Goal: Information Seeking & Learning: Understand process/instructions

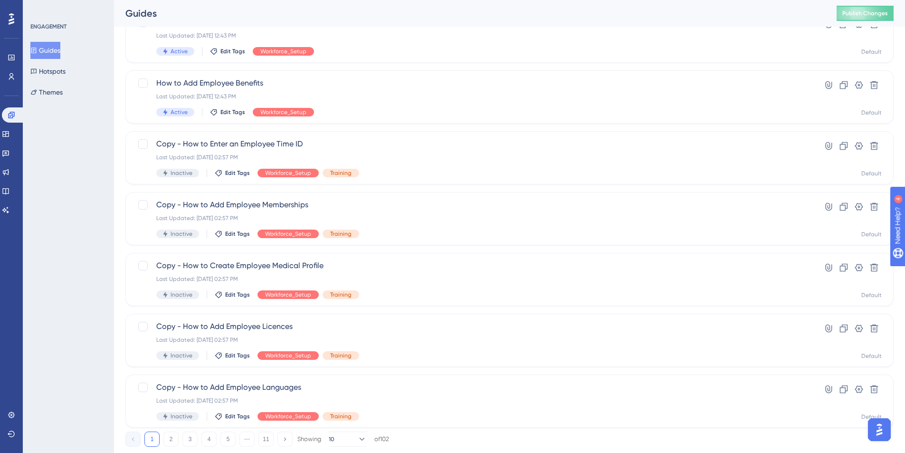
scroll to position [285, 0]
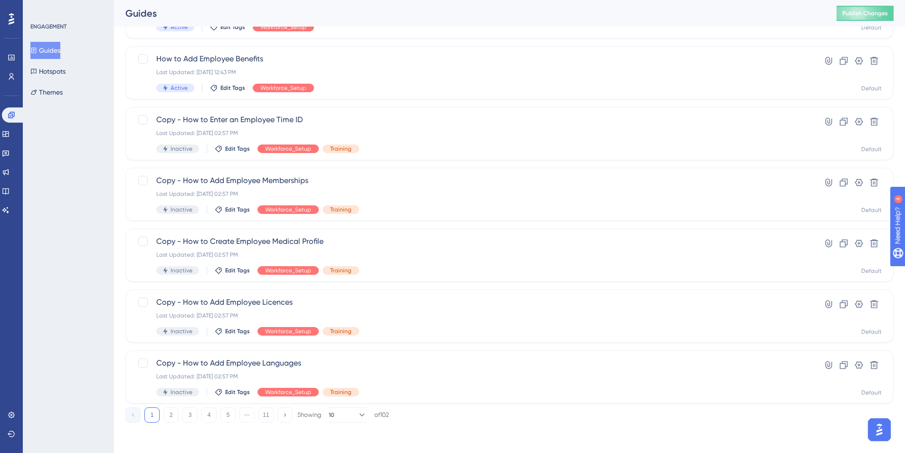
click at [341, 423] on div "Performance Users Engagement Widgets Feedback Product Updates Knowledge Base AI…" at bounding box center [509, 94] width 791 height 688
click at [342, 415] on button "10" at bounding box center [348, 414] width 38 height 15
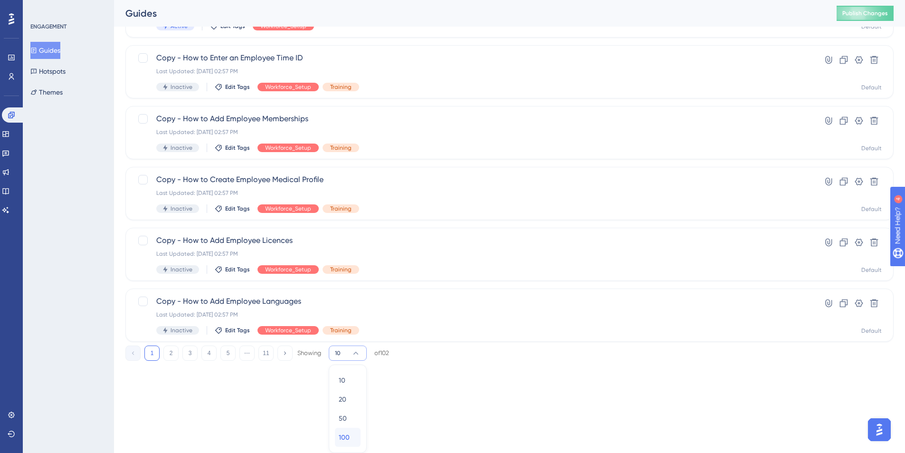
click at [348, 441] on span "100" at bounding box center [344, 437] width 11 height 11
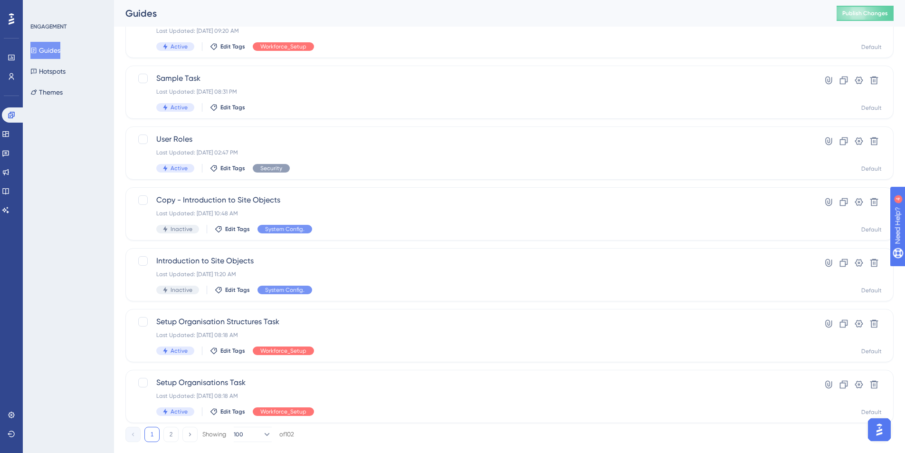
scroll to position [5760, 0]
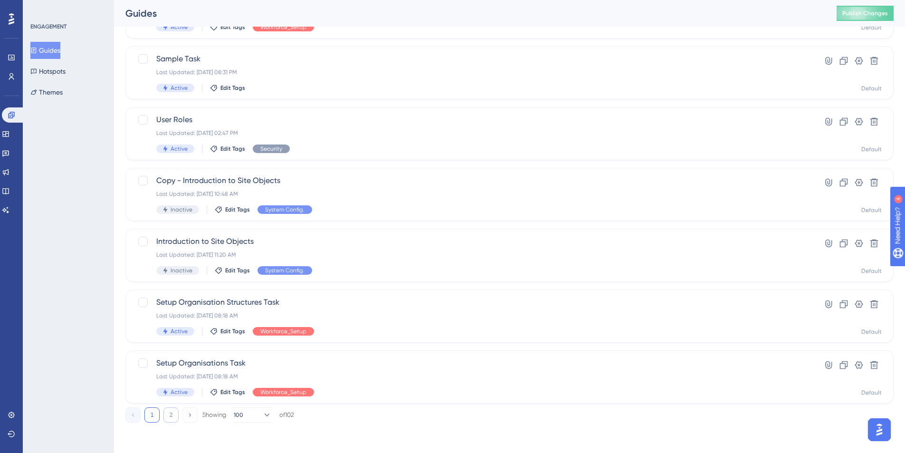
click at [166, 412] on button "2" at bounding box center [171, 414] width 15 height 15
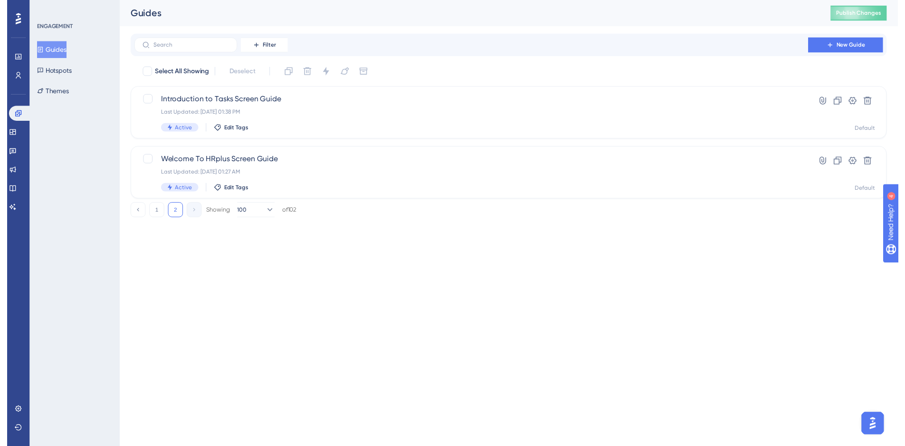
scroll to position [0, 0]
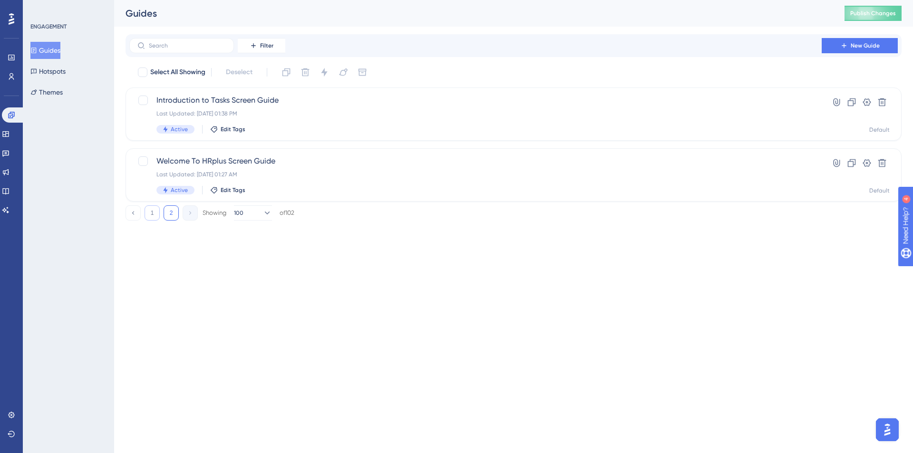
click at [156, 215] on button "1" at bounding box center [151, 212] width 15 height 15
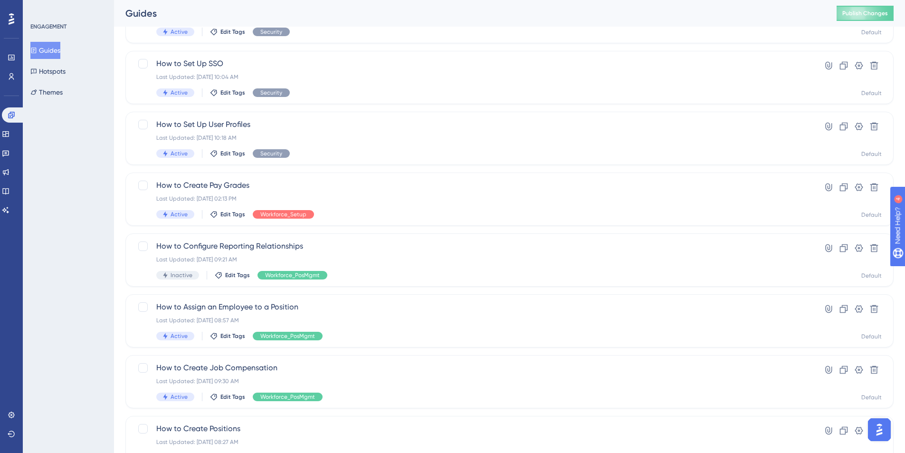
scroll to position [3965, 0]
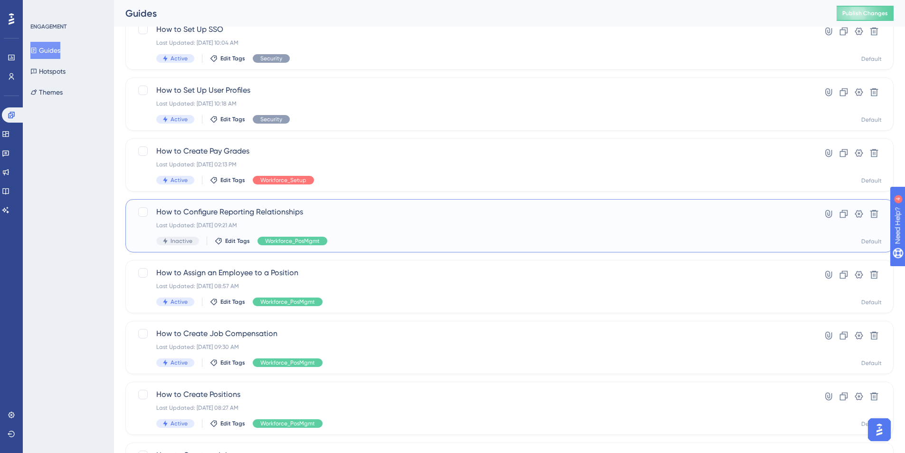
click at [239, 202] on div "How to Configure Reporting Relationships Last Updated: [DATE] 09:21 AM Inactive…" at bounding box center [509, 225] width 769 height 53
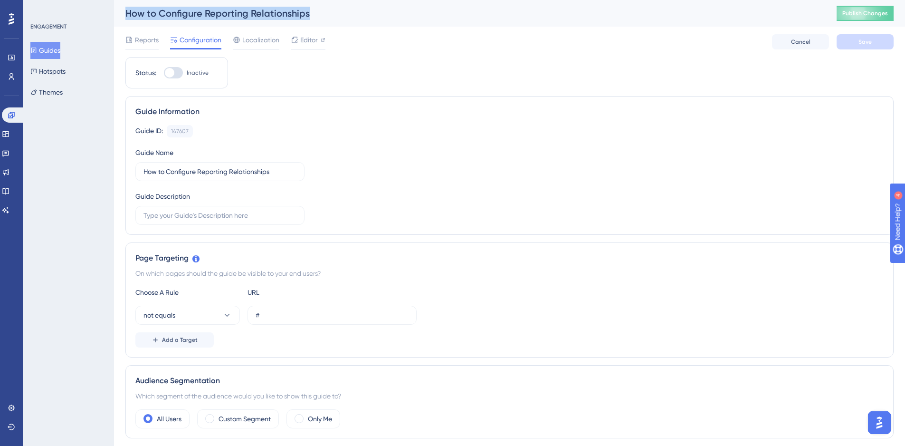
drag, startPoint x: 124, startPoint y: 12, endPoint x: 344, endPoint y: 8, distance: 220.1
click at [344, 8] on div "How to Configure Reporting Relationships Publish Changes" at bounding box center [509, 13] width 791 height 27
copy div "How to Configure Reporting Relationships"
click at [306, 76] on div "Status: Inactive Guide Information Guide ID: 147607 Copy Guide Name How to Conf…" at bounding box center [509, 443] width 769 height 773
